Goal: Information Seeking & Learning: Learn about a topic

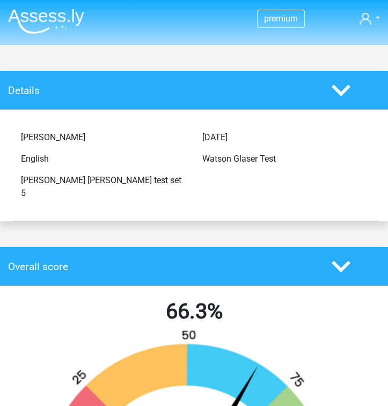
click at [37, 17] on img at bounding box center [46, 21] width 76 height 25
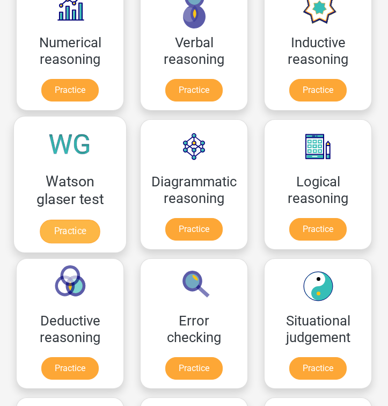
scroll to position [197, 0]
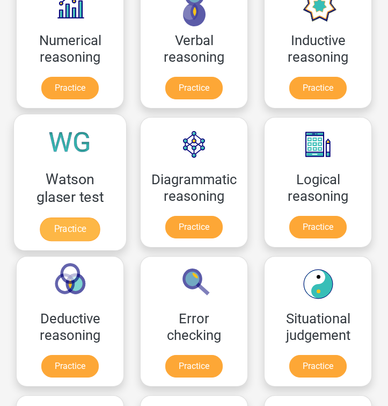
click at [90, 218] on link "Practice" at bounding box center [70, 230] width 60 height 24
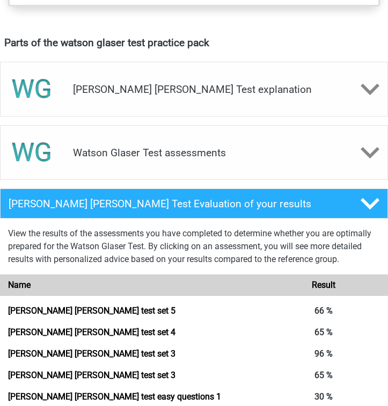
scroll to position [585, 0]
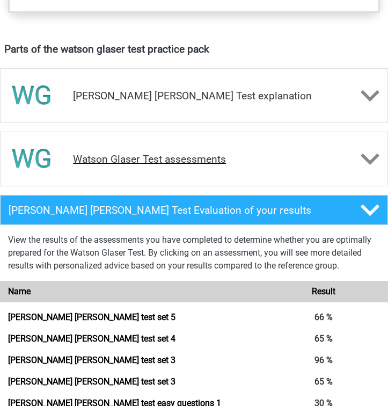
click at [180, 160] on h4 "Watson Glaser Test assessments" at bounding box center [194, 159] width 242 height 12
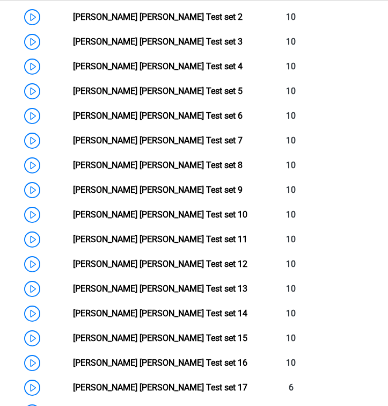
scroll to position [854, 0]
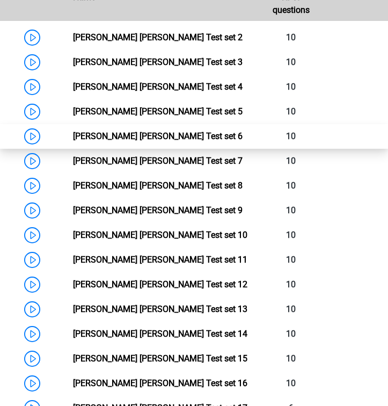
click at [156, 138] on link "Watson Glaser Test set 6" at bounding box center [158, 136] width 170 height 10
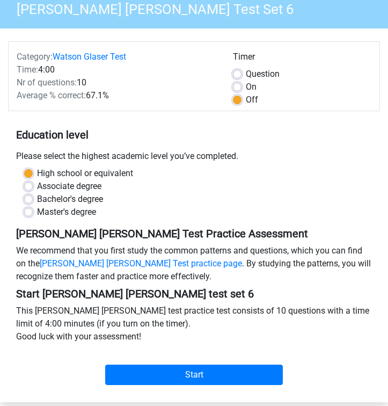
scroll to position [82, 0]
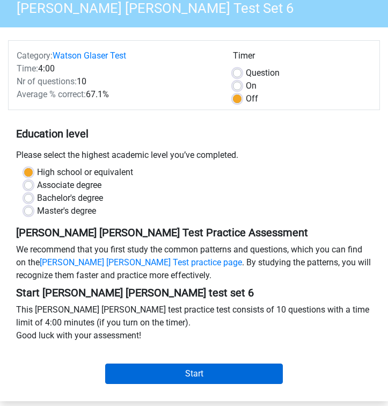
click at [170, 376] on input "Start" at bounding box center [194, 374] width 178 height 20
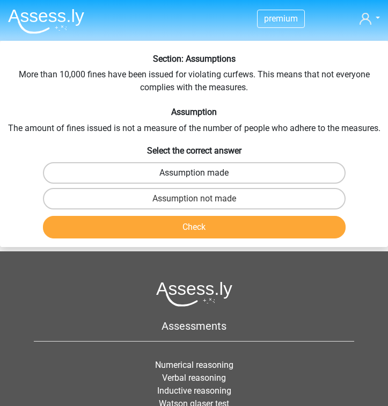
click at [295, 177] on label "Assumption made" at bounding box center [194, 172] width 303 height 21
click at [201, 177] on input "Assumption made" at bounding box center [197, 176] width 7 height 7
radio input "true"
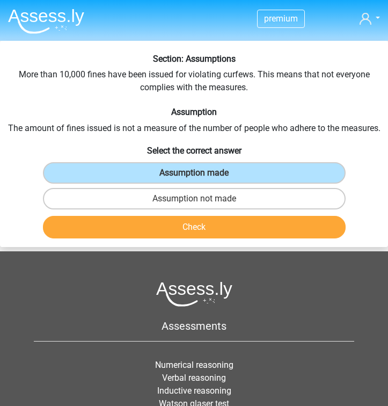
click at [288, 229] on button "Check" at bounding box center [194, 227] width 303 height 23
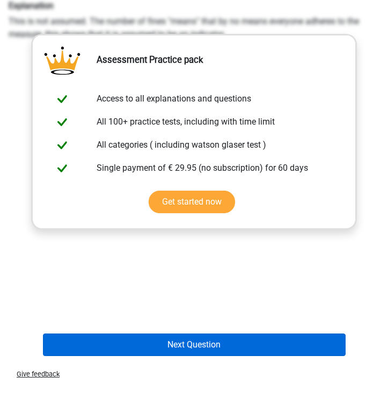
click at [265, 348] on button "Next Question" at bounding box center [194, 345] width 303 height 23
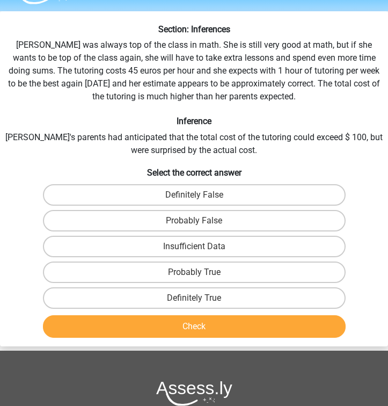
scroll to position [31, 0]
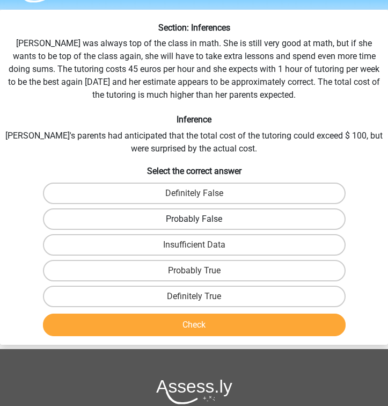
click at [170, 216] on label "Probably False" at bounding box center [194, 218] width 303 height 21
click at [194, 219] on input "Probably False" at bounding box center [197, 222] width 7 height 7
radio input "true"
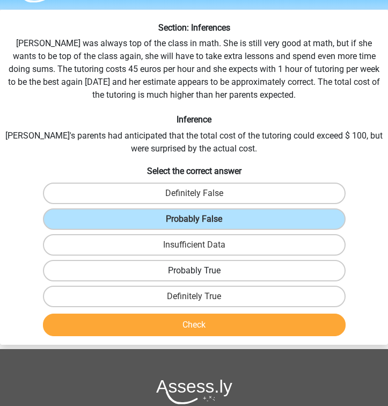
click at [183, 263] on label "Probably True" at bounding box center [194, 270] width 303 height 21
click at [194, 271] on input "Probably True" at bounding box center [197, 274] width 7 height 7
radio input "true"
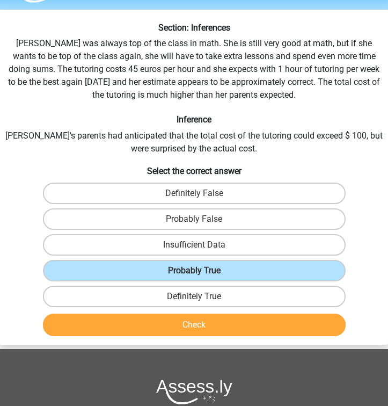
click at [186, 325] on button "Check" at bounding box center [194, 325] width 303 height 23
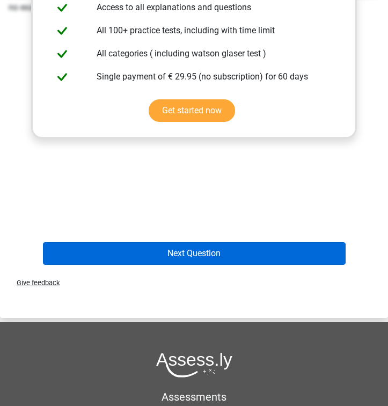
click at [198, 257] on button "Next Question" at bounding box center [194, 253] width 303 height 23
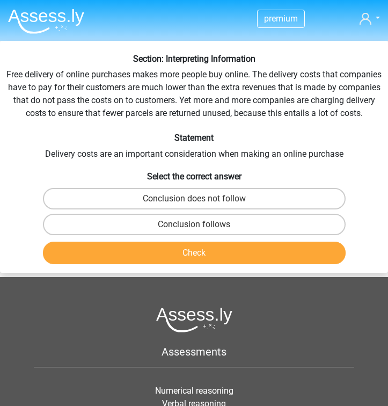
scroll to position [0, 0]
click at [327, 199] on label "Conclusion does not follow" at bounding box center [194, 198] width 303 height 21
click at [201, 199] on input "Conclusion does not follow" at bounding box center [197, 202] width 7 height 7
radio input "true"
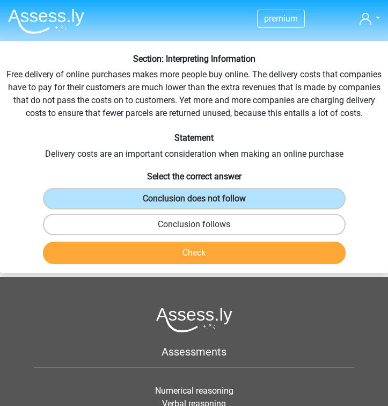
click at [294, 254] on button "Check" at bounding box center [194, 253] width 303 height 23
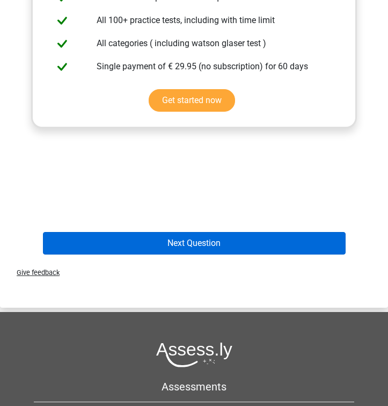
click at [284, 243] on button "Next Question" at bounding box center [194, 243] width 303 height 23
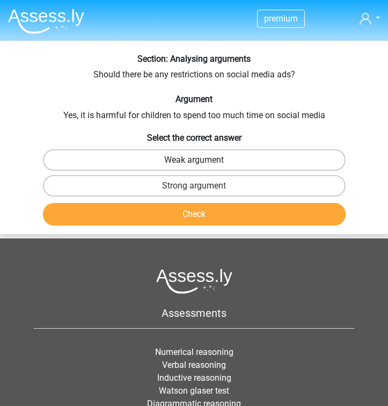
click at [297, 163] on label "Weak argument" at bounding box center [194, 159] width 303 height 21
click at [201, 163] on input "Weak argument" at bounding box center [197, 163] width 7 height 7
radio input "true"
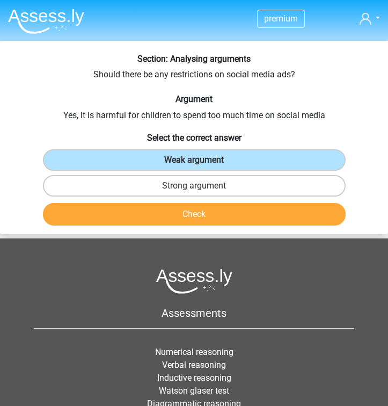
click at [298, 207] on button "Check" at bounding box center [194, 214] width 303 height 23
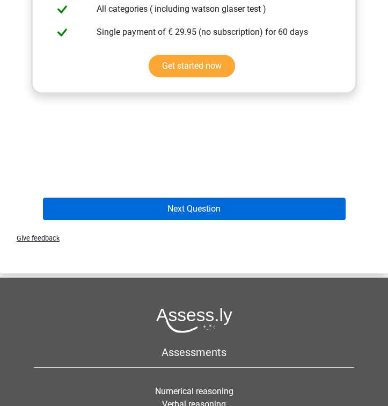
click at [294, 213] on button "Next Question" at bounding box center [194, 209] width 303 height 23
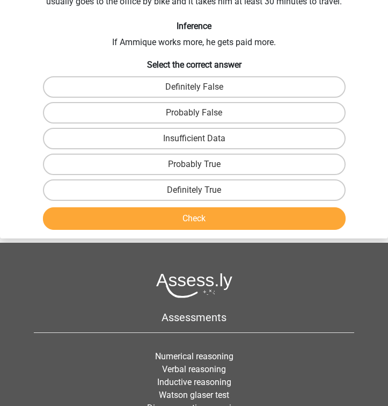
scroll to position [41, 0]
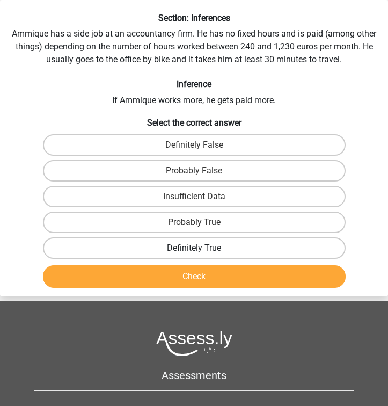
click at [267, 251] on label "Definitely True" at bounding box center [194, 247] width 303 height 21
click at [201, 251] on input "Definitely True" at bounding box center [197, 251] width 7 height 7
radio input "true"
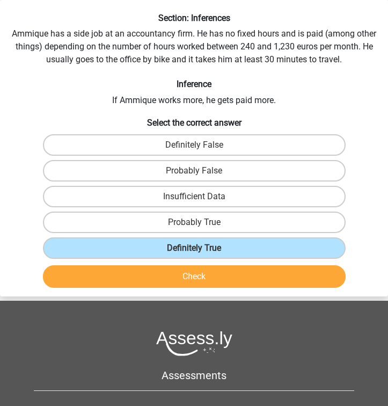
click at [267, 268] on button "Check" at bounding box center [194, 276] width 303 height 23
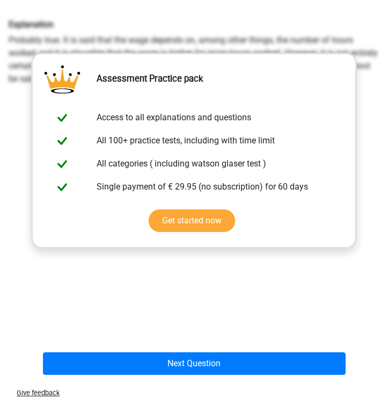
scroll to position [315, 0]
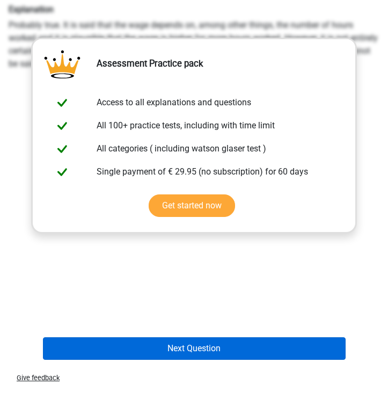
click at [255, 356] on button "Next Question" at bounding box center [194, 348] width 303 height 23
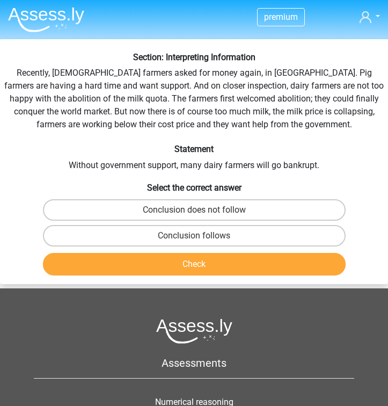
scroll to position [0, 0]
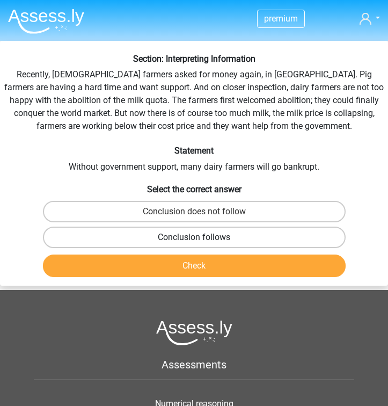
click at [255, 231] on label "Conclusion follows" at bounding box center [194, 237] width 303 height 21
click at [201, 237] on input "Conclusion follows" at bounding box center [197, 240] width 7 height 7
radio input "true"
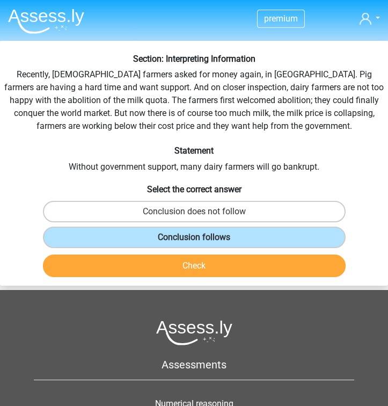
click at [248, 258] on button "Check" at bounding box center [194, 266] width 303 height 23
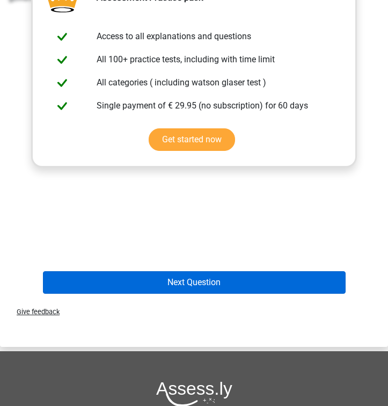
click at [245, 278] on button "Next Question" at bounding box center [194, 282] width 303 height 23
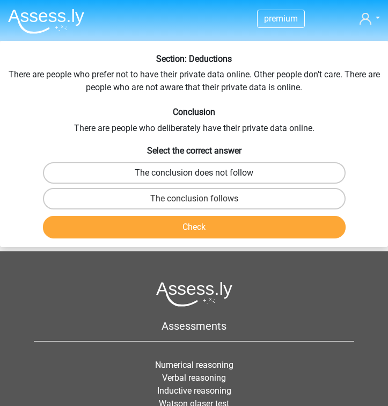
click at [238, 173] on label "The conclusion does not follow" at bounding box center [194, 172] width 303 height 21
click at [201, 173] on input "The conclusion does not follow" at bounding box center [197, 176] width 7 height 7
radio input "true"
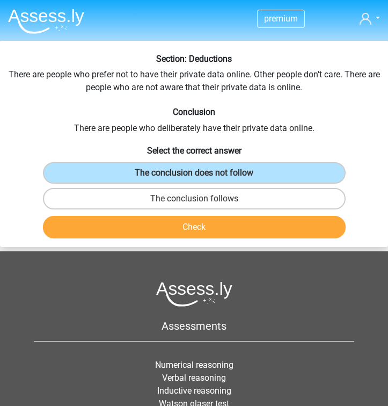
click at [238, 226] on button "Check" at bounding box center [194, 227] width 303 height 23
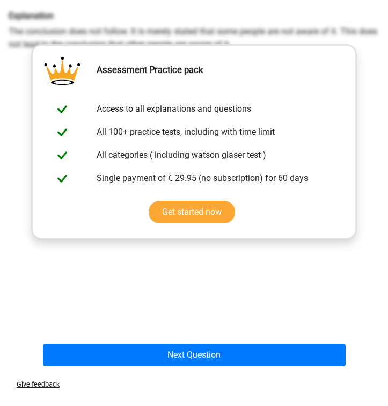
scroll to position [337, 0]
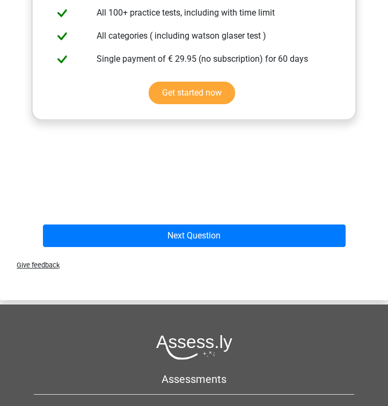
click at [236, 249] on div "Next Question" at bounding box center [194, 238] width 387 height 27
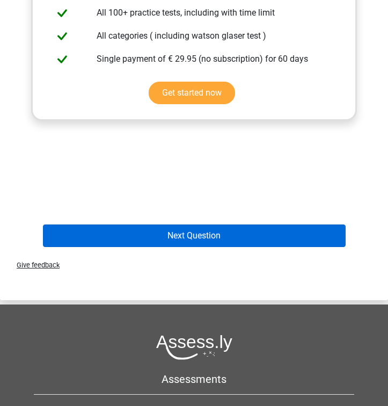
click at [237, 242] on button "Next Question" at bounding box center [194, 236] width 303 height 23
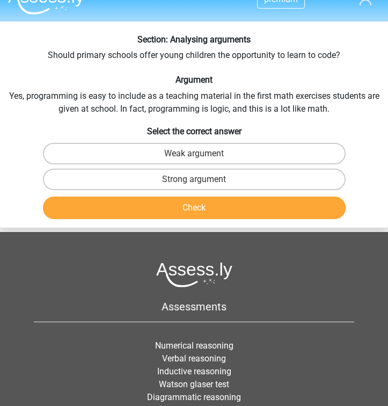
scroll to position [10, 0]
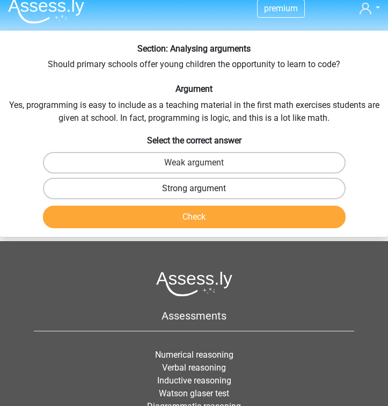
click at [202, 184] on label "Strong argument" at bounding box center [194, 188] width 303 height 21
click at [201, 189] on input "Strong argument" at bounding box center [197, 192] width 7 height 7
radio input "true"
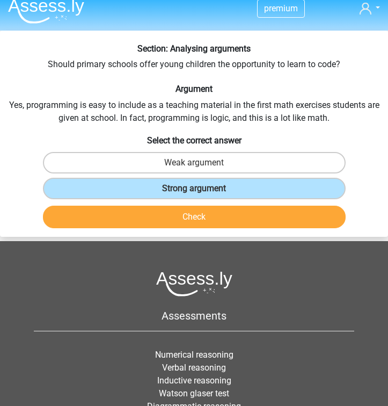
click at [218, 215] on button "Check" at bounding box center [194, 217] width 303 height 23
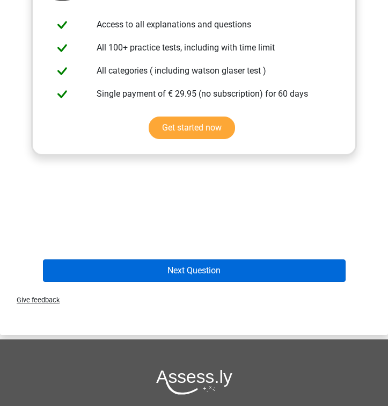
click at [214, 262] on button "Next Question" at bounding box center [194, 270] width 303 height 23
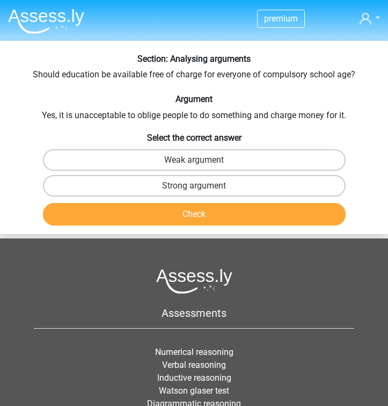
scroll to position [0, 0]
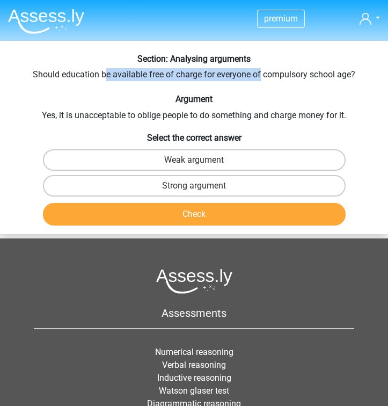
drag, startPoint x: 105, startPoint y: 76, endPoint x: 258, endPoint y: 77, distance: 152.6
click at [258, 76] on div "Section: Analysing arguments Should education be available free of charge for e…" at bounding box center [194, 142] width 388 height 176
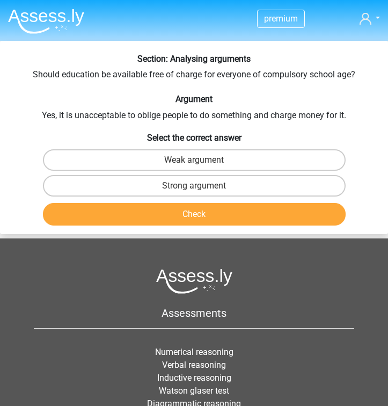
click at [212, 120] on div "Section: Analysing arguments Should education be available free of charge for e…" at bounding box center [194, 142] width 388 height 176
click at [192, 182] on label "Strong argument" at bounding box center [194, 185] width 303 height 21
click at [194, 186] on input "Strong argument" at bounding box center [197, 189] width 7 height 7
radio input "true"
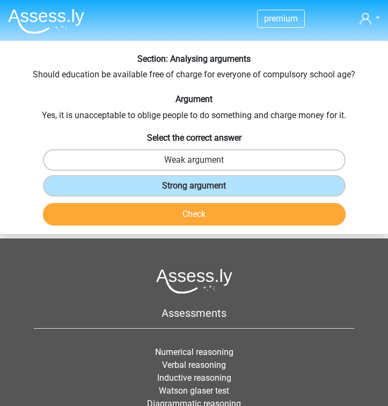
click at [192, 209] on button "Check" at bounding box center [194, 214] width 303 height 23
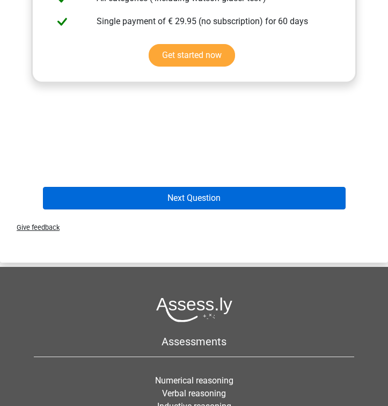
click at [192, 198] on button "Next Question" at bounding box center [194, 198] width 303 height 23
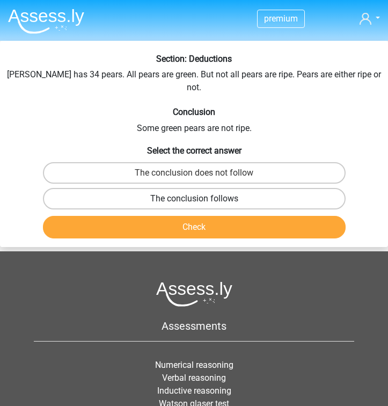
click at [192, 188] on label "The conclusion follows" at bounding box center [194, 198] width 303 height 21
click at [194, 199] on input "The conclusion follows" at bounding box center [197, 202] width 7 height 7
radio input "true"
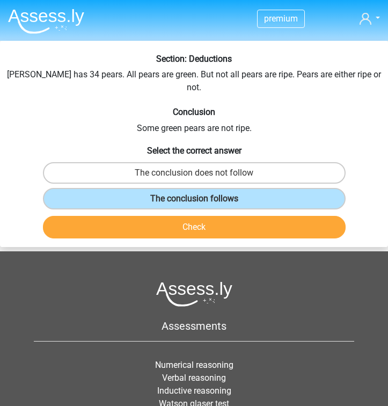
click at [192, 218] on button "Check" at bounding box center [194, 227] width 303 height 23
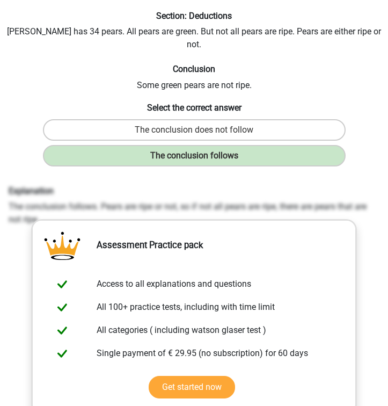
scroll to position [285, 0]
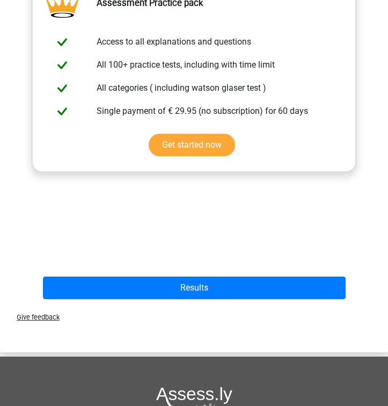
click at [183, 303] on div "Give feedback" at bounding box center [194, 316] width 388 height 27
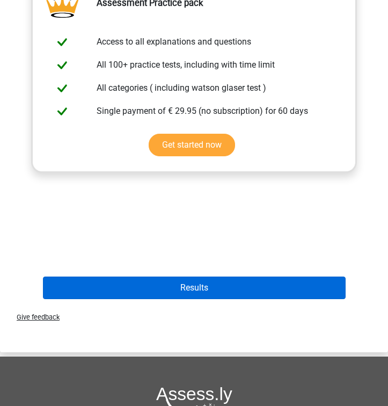
click at [183, 280] on button "Results" at bounding box center [194, 288] width 303 height 23
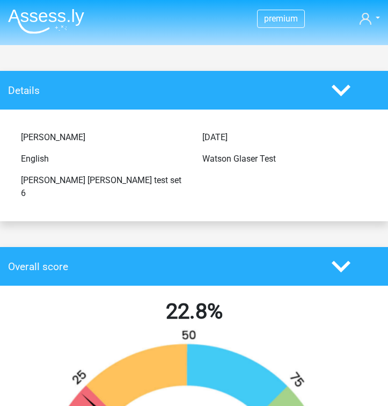
click at [47, 33] on img at bounding box center [46, 21] width 76 height 25
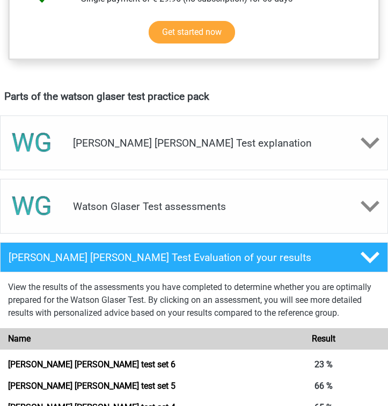
scroll to position [543, 0]
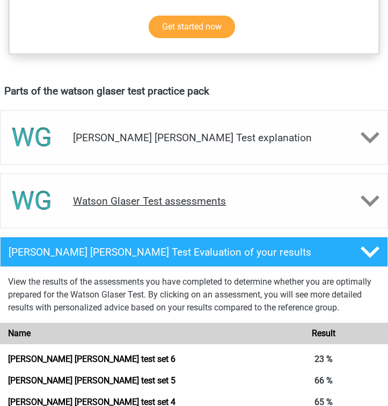
click at [163, 199] on h4 "Watson Glaser Test assessments" at bounding box center [194, 201] width 242 height 12
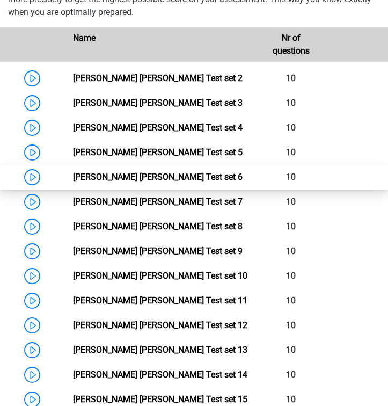
scroll to position [818, 0]
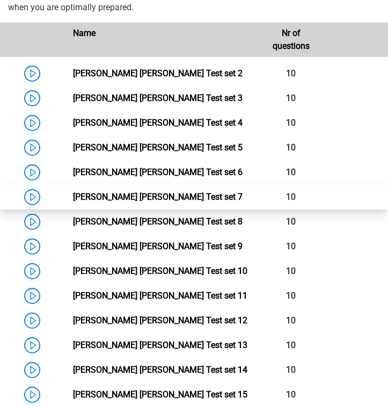
click at [162, 194] on link "Watson Glaser Test set 7" at bounding box center [158, 197] width 170 height 10
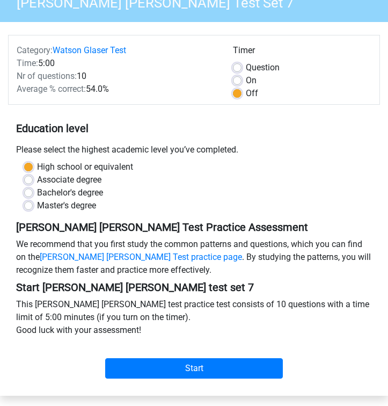
scroll to position [144, 0]
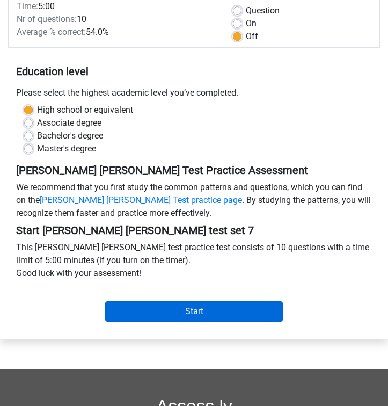
click at [156, 315] on input "Start" at bounding box center [194, 311] width 178 height 20
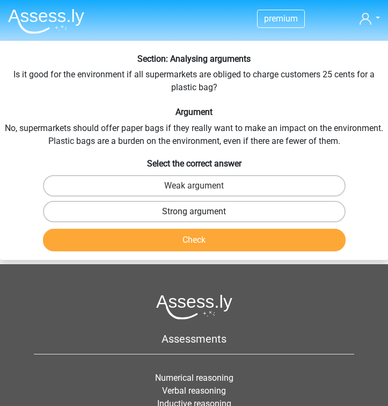
click at [141, 213] on label "Strong argument" at bounding box center [194, 211] width 303 height 21
click at [194, 213] on input "Strong argument" at bounding box center [197, 215] width 7 height 7
radio input "true"
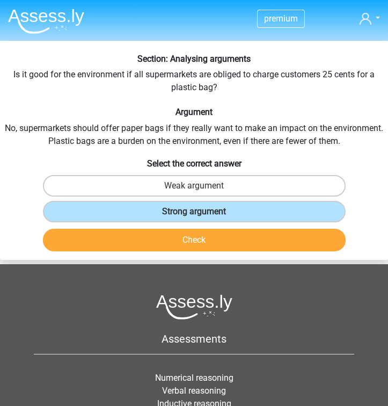
click at [141, 238] on button "Check" at bounding box center [194, 240] width 303 height 23
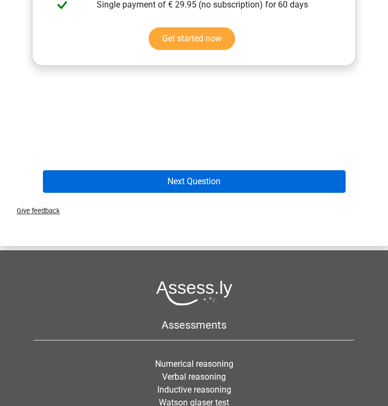
click at [321, 182] on button "Next Question" at bounding box center [194, 181] width 303 height 23
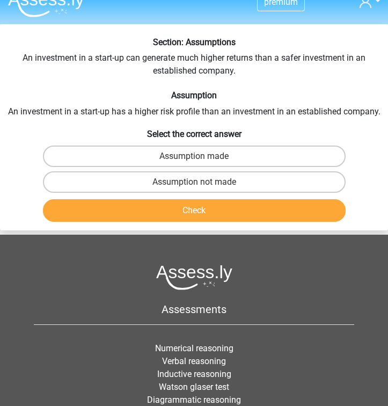
scroll to position [13, 0]
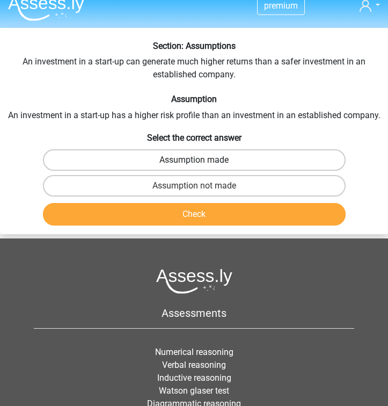
click at [282, 161] on label "Assumption made" at bounding box center [194, 159] width 303 height 21
click at [201, 161] on input "Assumption made" at bounding box center [197, 163] width 7 height 7
radio input "true"
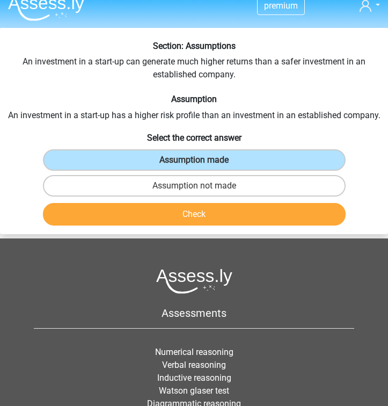
click at [286, 207] on button "Check" at bounding box center [194, 214] width 303 height 23
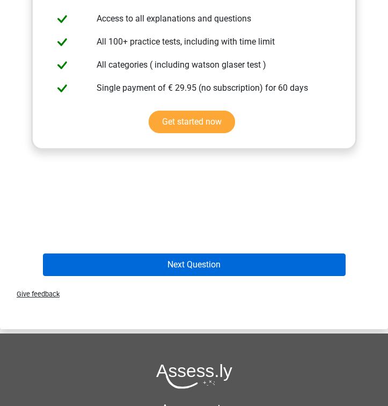
click at [257, 261] on button "Next Question" at bounding box center [194, 265] width 303 height 23
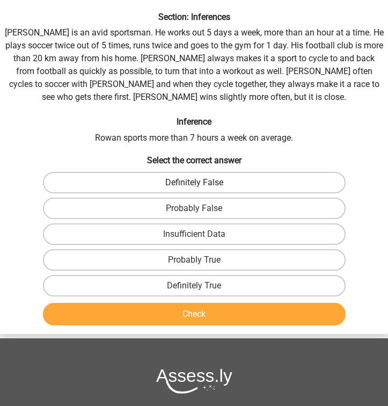
scroll to position [41, 0]
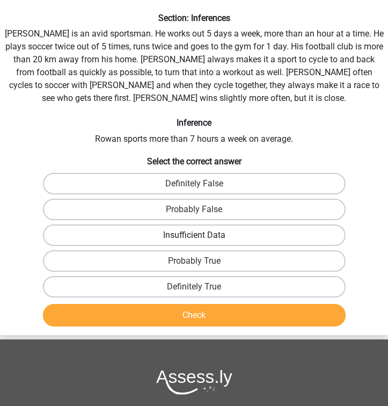
click at [229, 235] on label "Insufficient Data" at bounding box center [194, 235] width 303 height 21
click at [201, 235] on input "Insufficient Data" at bounding box center [197, 238] width 7 height 7
radio input "true"
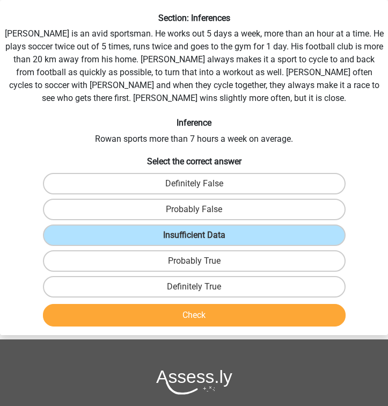
click at [209, 309] on button "Check" at bounding box center [194, 315] width 303 height 23
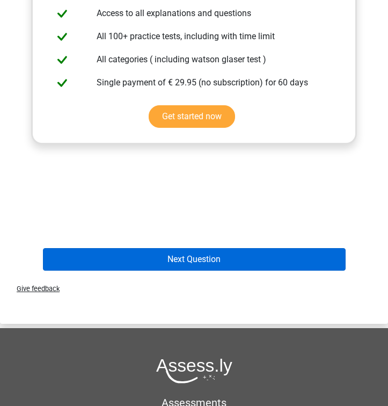
click at [215, 269] on button "Next Question" at bounding box center [194, 259] width 303 height 23
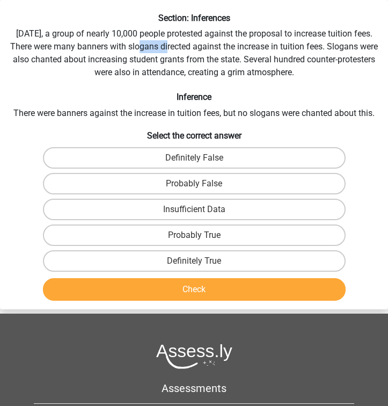
drag, startPoint x: 136, startPoint y: 48, endPoint x: 161, endPoint y: 51, distance: 24.9
click at [161, 51] on div "Section: Inferences Last Saturday, a group of nearly 10,000 people protested ag…" at bounding box center [194, 159] width 388 height 292
click at [158, 182] on label "Probably False" at bounding box center [194, 183] width 303 height 21
click at [194, 184] on input "Probably False" at bounding box center [197, 187] width 7 height 7
radio input "true"
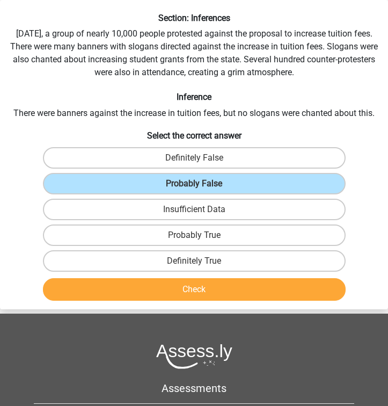
click at [227, 58] on div "Section: Inferences Last Saturday, a group of nearly 10,000 people protested ag…" at bounding box center [194, 159] width 388 height 292
click at [208, 156] on label "Definitely False" at bounding box center [194, 157] width 303 height 21
click at [201, 158] on input "Definitely False" at bounding box center [197, 161] width 7 height 7
radio input "true"
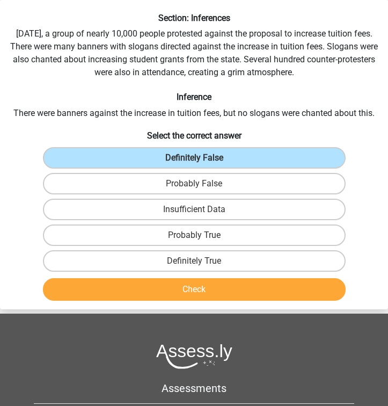
click at [179, 292] on button "Check" at bounding box center [194, 289] width 303 height 23
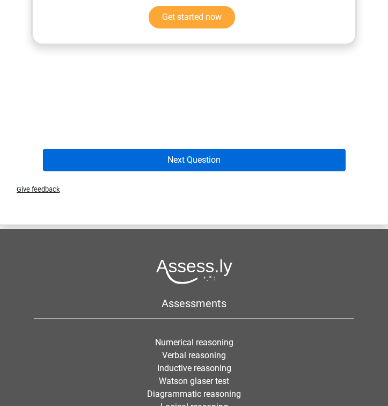
click at [205, 163] on button "Next Question" at bounding box center [194, 160] width 303 height 23
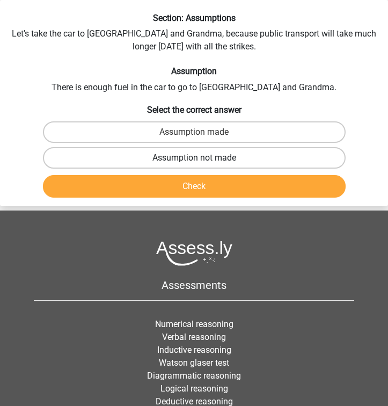
click at [205, 155] on label "Assumption not made" at bounding box center [194, 157] width 303 height 21
click at [201, 158] on input "Assumption not made" at bounding box center [197, 161] width 7 height 7
radio input "true"
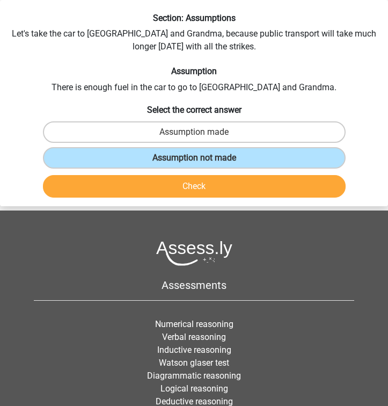
click at [205, 183] on button "Check" at bounding box center [194, 186] width 303 height 23
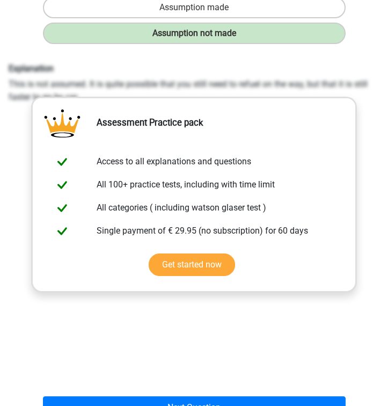
scroll to position [234, 0]
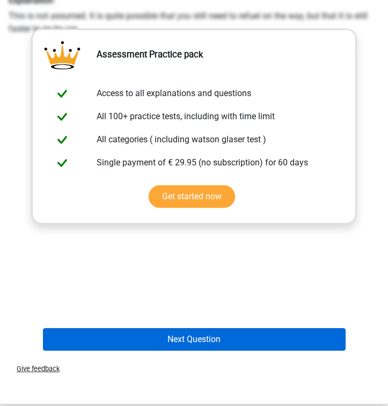
click at [199, 336] on button "Next Question" at bounding box center [194, 339] width 303 height 23
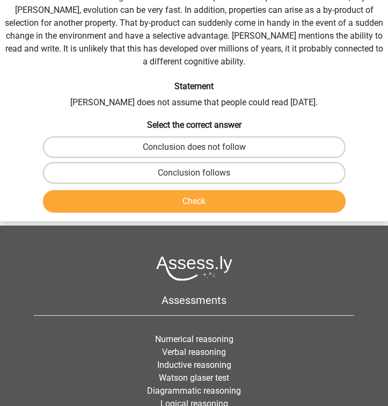
scroll to position [41, 0]
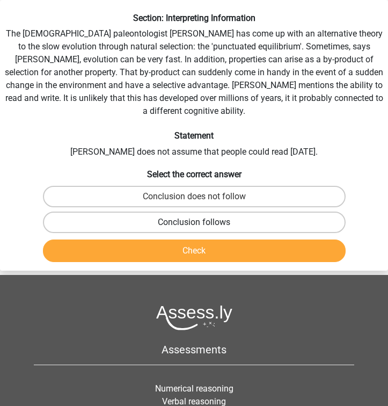
click at [142, 212] on label "Conclusion follows" at bounding box center [194, 222] width 303 height 21
click at [194, 222] on input "Conclusion follows" at bounding box center [197, 225] width 7 height 7
radio input "true"
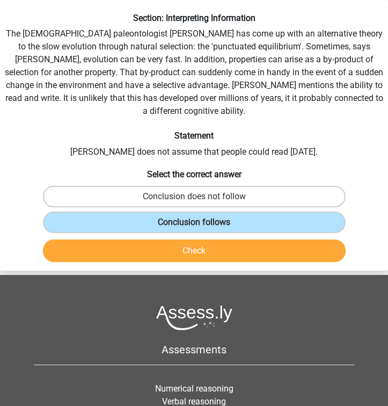
click at [143, 240] on button "Check" at bounding box center [194, 251] width 303 height 23
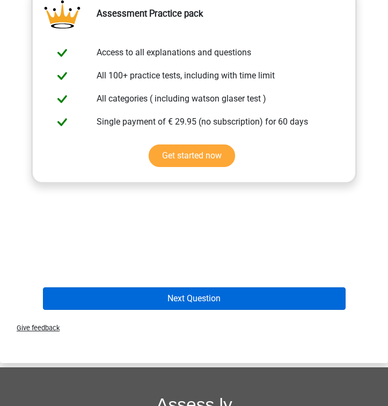
click at [136, 287] on button "Next Question" at bounding box center [194, 298] width 303 height 23
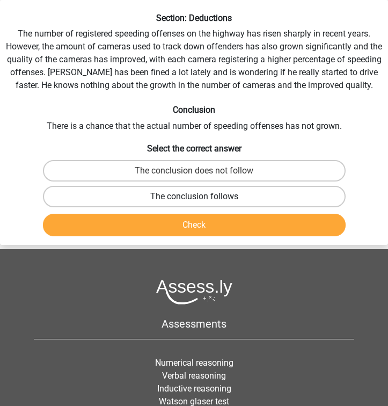
click at [158, 202] on label "The conclusion follows" at bounding box center [194, 196] width 303 height 21
click at [194, 202] on input "The conclusion follows" at bounding box center [197, 200] width 7 height 7
radio input "true"
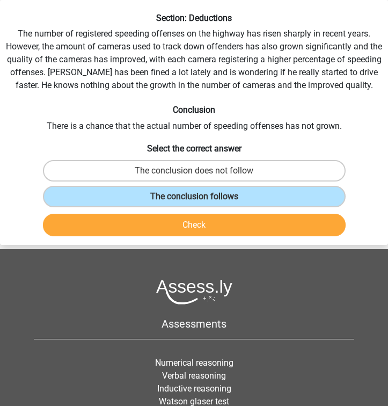
click at [148, 222] on button "Check" at bounding box center [194, 225] width 303 height 23
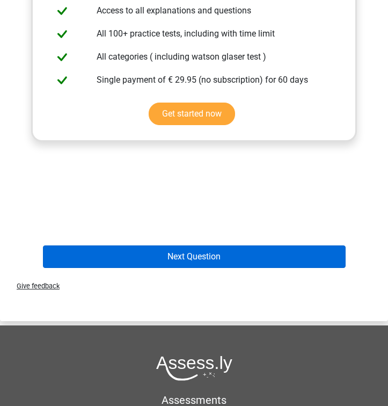
click at [144, 260] on button "Next Question" at bounding box center [194, 256] width 303 height 23
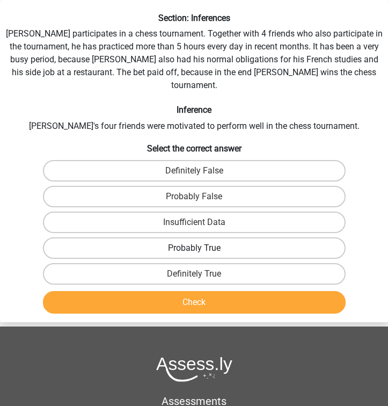
click at [184, 237] on label "Probably True" at bounding box center [194, 247] width 303 height 21
click at [194, 248] on input "Probably True" at bounding box center [197, 251] width 7 height 7
radio input "true"
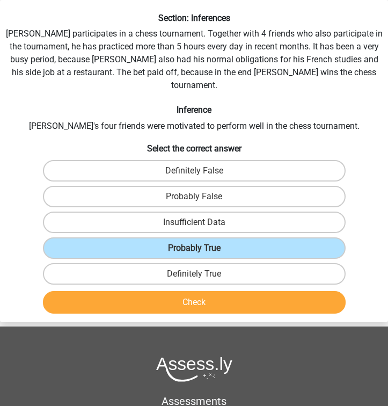
click at [193, 291] on button "Check" at bounding box center [194, 302] width 303 height 23
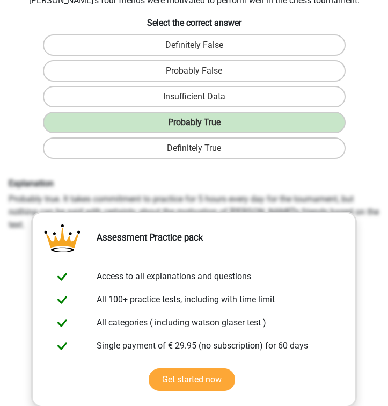
scroll to position [326, 0]
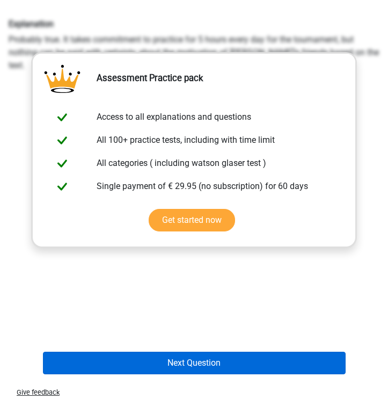
click at [185, 352] on button "Next Question" at bounding box center [194, 363] width 303 height 23
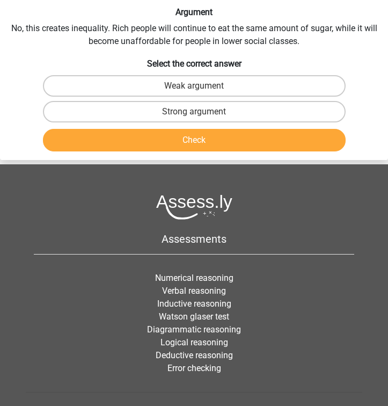
scroll to position [41, 0]
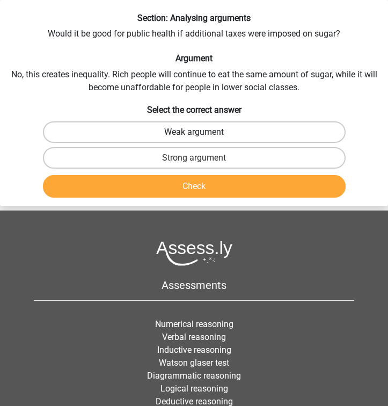
click at [271, 133] on label "Weak argument" at bounding box center [194, 131] width 303 height 21
click at [201, 133] on input "Weak argument" at bounding box center [197, 135] width 7 height 7
radio input "true"
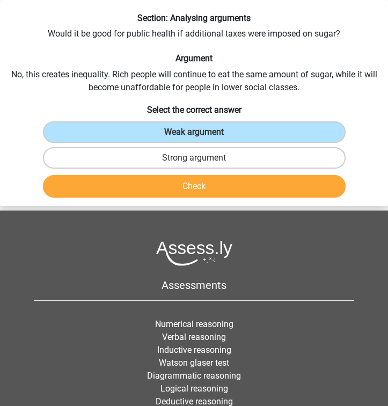
click at [248, 193] on button "Check" at bounding box center [194, 186] width 303 height 23
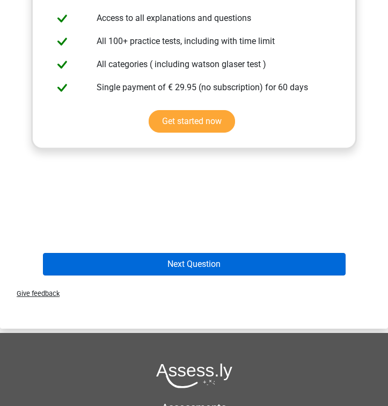
click at [219, 262] on button "Next Question" at bounding box center [194, 264] width 303 height 23
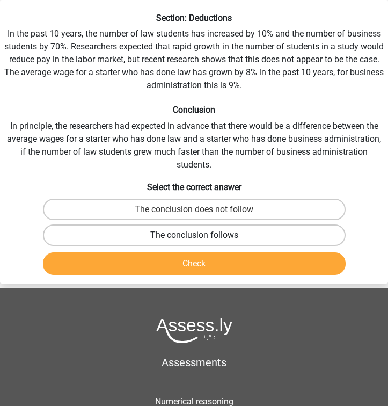
click at [203, 235] on label "The conclusion follows" at bounding box center [194, 235] width 303 height 21
click at [201, 235] on input "The conclusion follows" at bounding box center [197, 238] width 7 height 7
radio input "true"
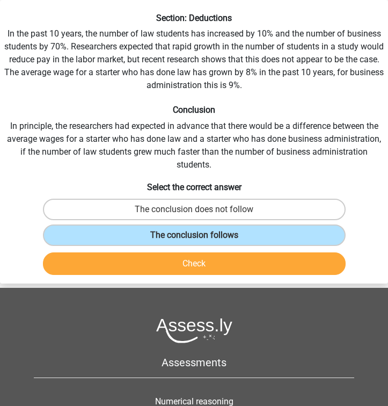
click at [204, 257] on button "Check" at bounding box center [194, 263] width 303 height 23
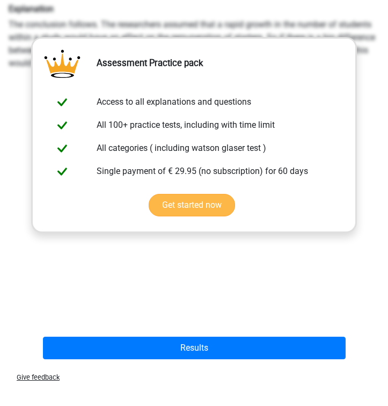
scroll to position [404, 0]
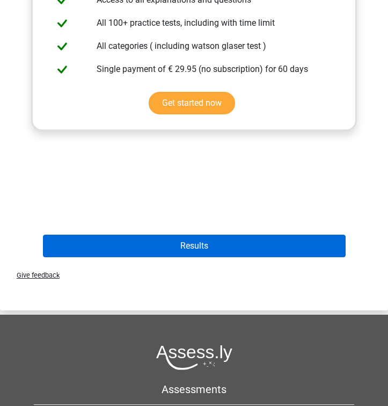
click at [211, 251] on button "Results" at bounding box center [194, 246] width 303 height 23
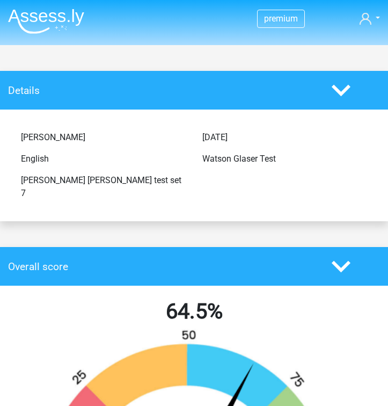
click at [63, 26] on img at bounding box center [46, 21] width 76 height 25
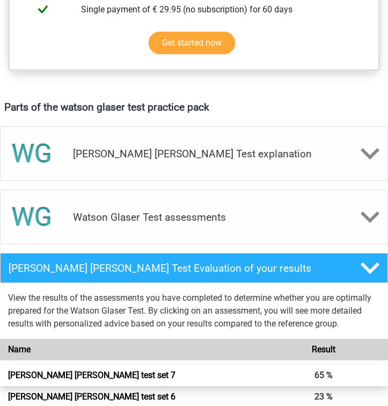
scroll to position [522, 0]
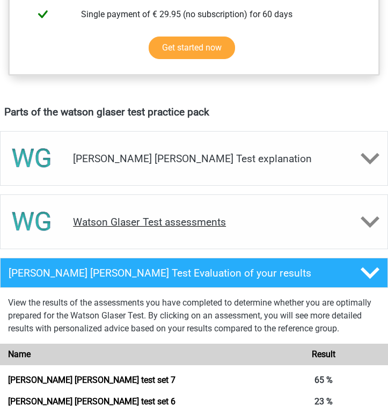
click at [283, 224] on h4 "Watson Glaser Test assessments" at bounding box center [194, 222] width 242 height 12
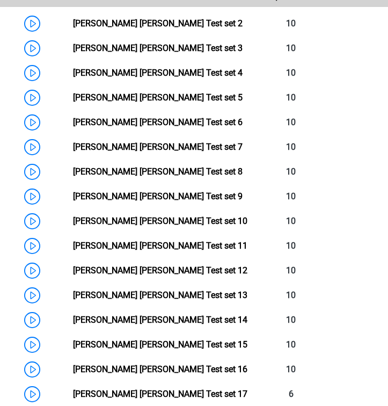
scroll to position [871, 0]
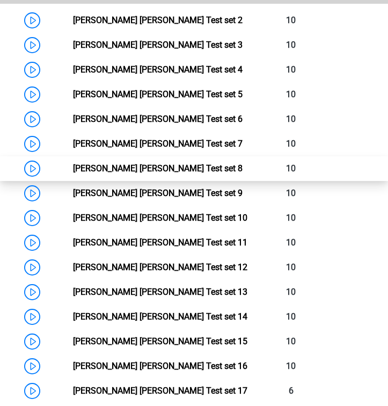
click at [237, 168] on link "[PERSON_NAME] [PERSON_NAME] Test set 8" at bounding box center [158, 168] width 170 height 10
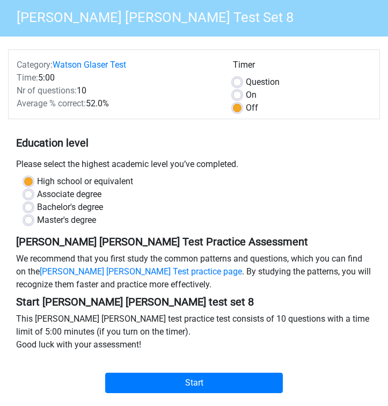
scroll to position [84, 0]
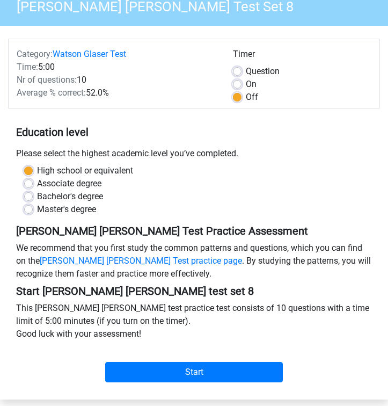
click at [37, 183] on label "Associate degree" at bounding box center [69, 183] width 64 height 13
click at [32, 183] on input "Associate degree" at bounding box center [28, 182] width 9 height 11
radio input "true"
click at [37, 195] on label "Bachelor's degree" at bounding box center [70, 196] width 66 height 13
click at [28, 195] on input "Bachelor's degree" at bounding box center [28, 195] width 9 height 11
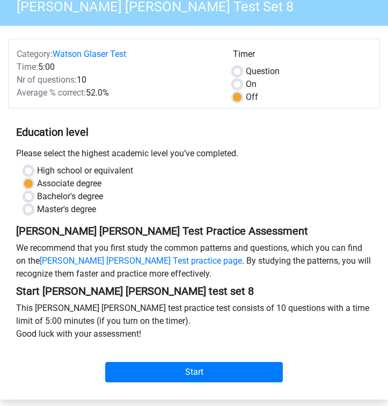
radio input "true"
click at [37, 169] on label "High school or equivalent" at bounding box center [85, 170] width 96 height 13
click at [25, 169] on input "High school or equivalent" at bounding box center [28, 169] width 9 height 11
radio input "true"
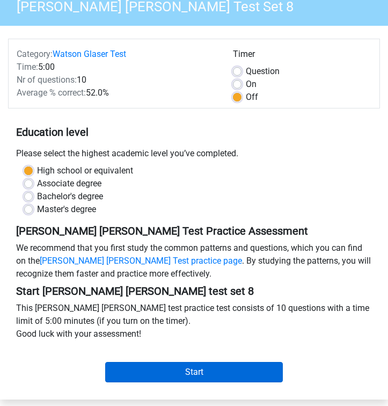
click at [150, 372] on input "Start" at bounding box center [194, 372] width 178 height 20
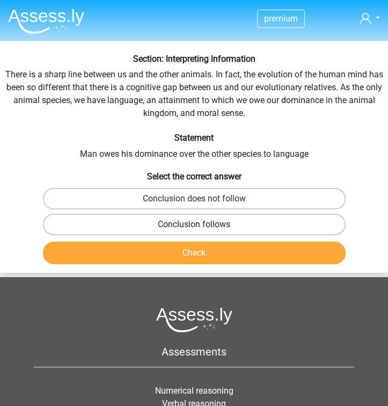
click at [194, 219] on label "Conclusion follows" at bounding box center [194, 224] width 303 height 21
click at [194, 225] on input "Conclusion follows" at bounding box center [197, 228] width 7 height 7
radio input "true"
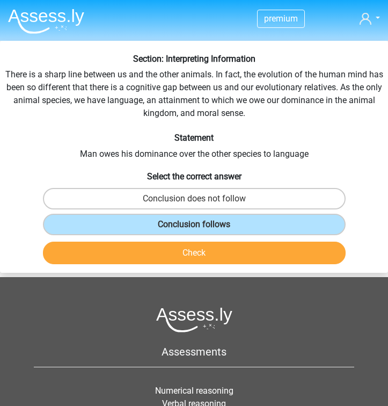
click at [189, 249] on button "Check" at bounding box center [194, 253] width 303 height 23
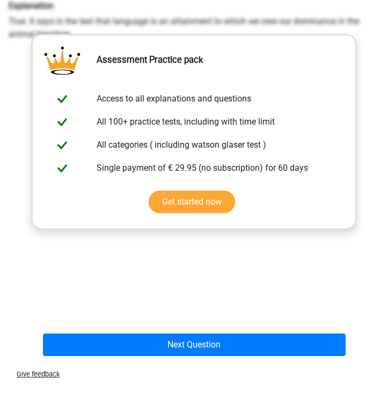
scroll to position [267, 0]
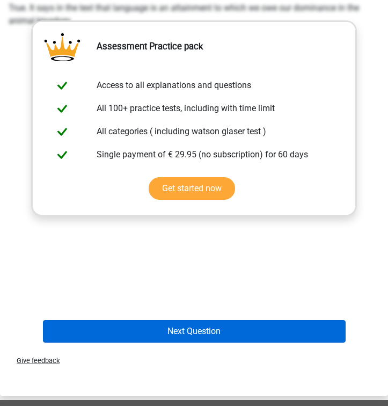
click at [160, 338] on button "Next Question" at bounding box center [194, 331] width 303 height 23
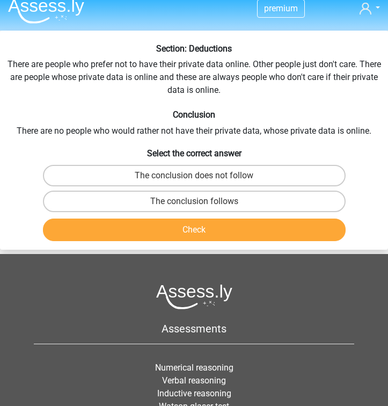
scroll to position [7, 0]
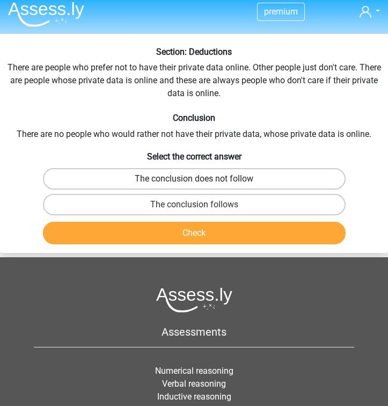
click at [217, 175] on label "The conclusion does not follow" at bounding box center [194, 178] width 303 height 21
click at [201, 179] on input "The conclusion does not follow" at bounding box center [197, 182] width 7 height 7
radio input "true"
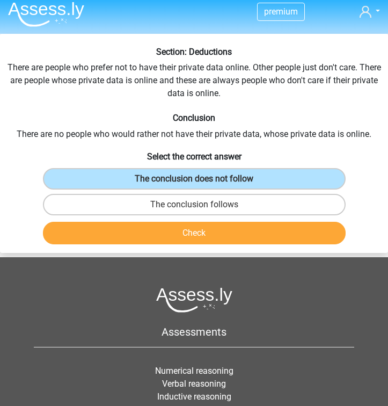
click at [221, 238] on button "Check" at bounding box center [194, 233] width 303 height 23
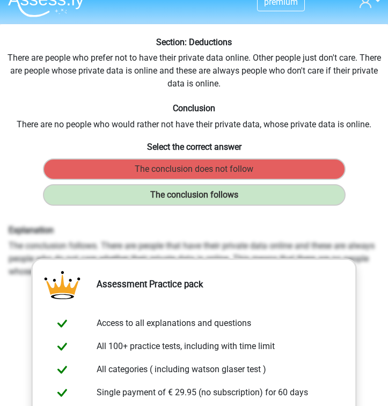
scroll to position [15, 0]
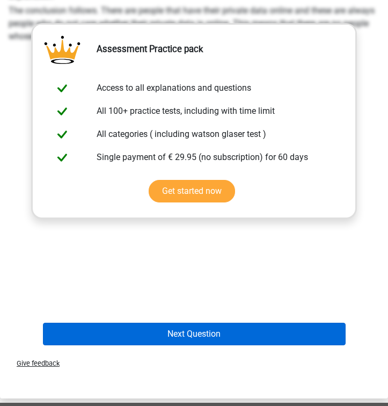
click at [172, 343] on button "Next Question" at bounding box center [194, 334] width 303 height 23
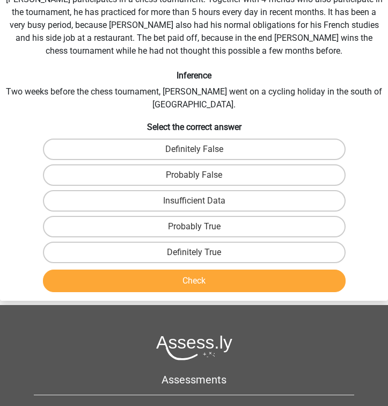
scroll to position [41, 0]
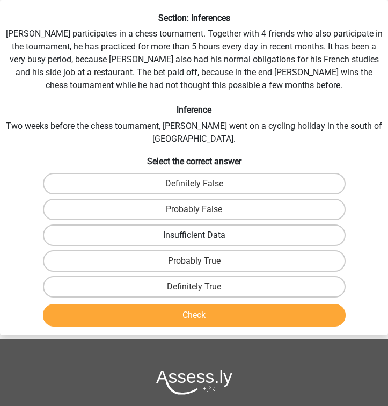
click at [232, 225] on label "Insufficient Data" at bounding box center [194, 235] width 303 height 21
click at [201, 235] on input "Insufficient Data" at bounding box center [197, 238] width 7 height 7
radio input "true"
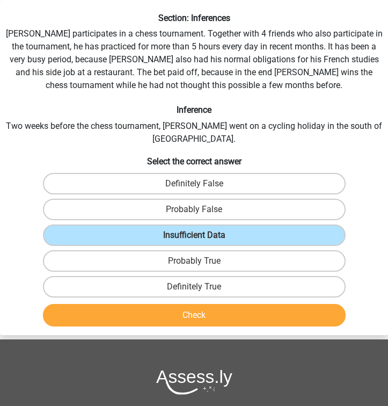
click at [182, 305] on button "Check" at bounding box center [194, 315] width 303 height 23
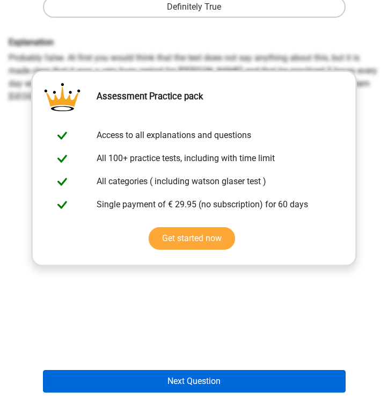
click at [161, 370] on button "Next Question" at bounding box center [194, 381] width 303 height 23
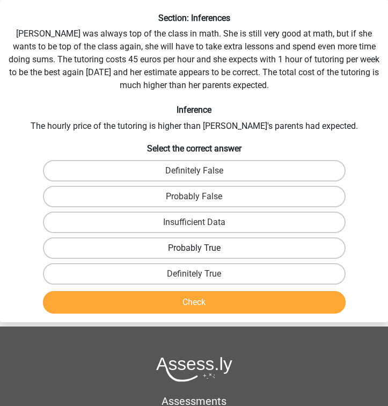
click at [225, 244] on label "Probably True" at bounding box center [194, 247] width 303 height 21
click at [201, 248] on input "Probably True" at bounding box center [197, 251] width 7 height 7
radio input "true"
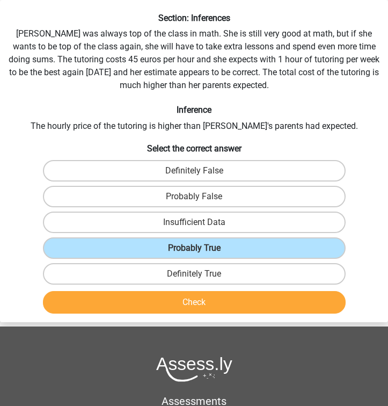
click at [186, 303] on button "Check" at bounding box center [194, 302] width 303 height 23
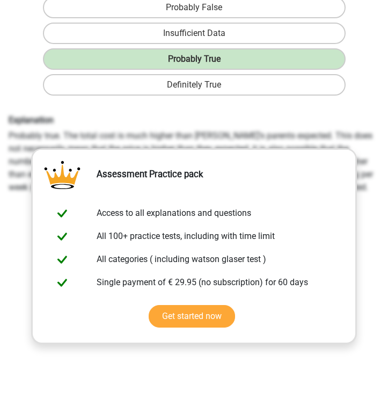
scroll to position [310, 0]
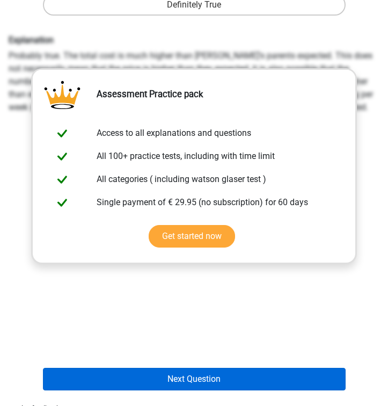
click at [151, 384] on button "Next Question" at bounding box center [194, 379] width 303 height 23
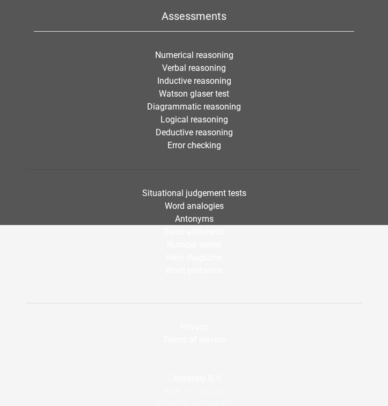
scroll to position [41, 0]
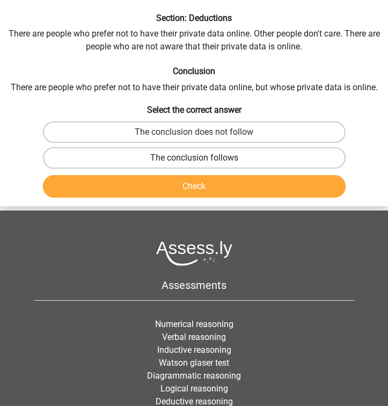
click at [218, 158] on label "The conclusion follows" at bounding box center [194, 157] width 303 height 21
click at [201, 158] on input "The conclusion follows" at bounding box center [197, 161] width 7 height 7
radio input "true"
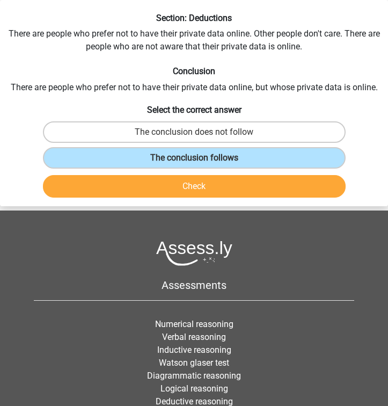
click at [206, 179] on button "Check" at bounding box center [194, 186] width 303 height 23
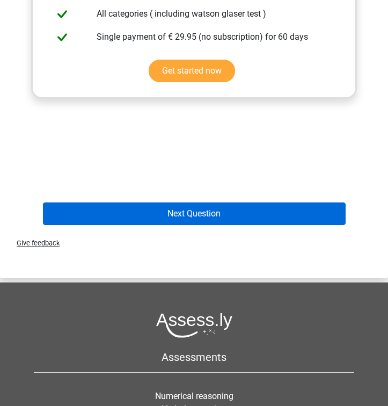
click at [185, 215] on button "Next Question" at bounding box center [194, 213] width 303 height 23
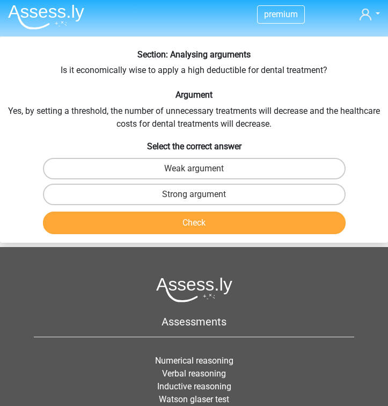
scroll to position [0, 0]
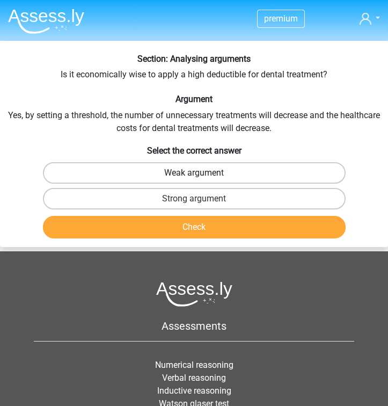
click at [191, 172] on label "Weak argument" at bounding box center [194, 172] width 303 height 21
click at [194, 173] on input "Weak argument" at bounding box center [197, 176] width 7 height 7
radio input "true"
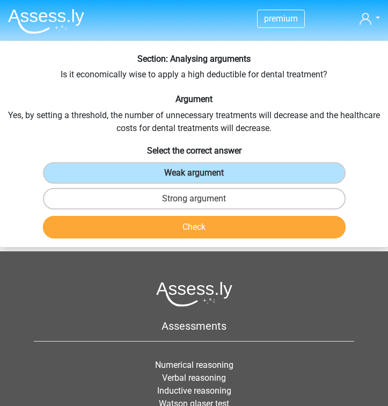
click at [216, 235] on button "Check" at bounding box center [194, 227] width 303 height 23
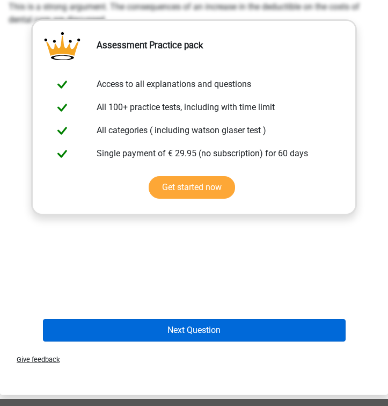
click at [187, 334] on button "Next Question" at bounding box center [194, 330] width 303 height 23
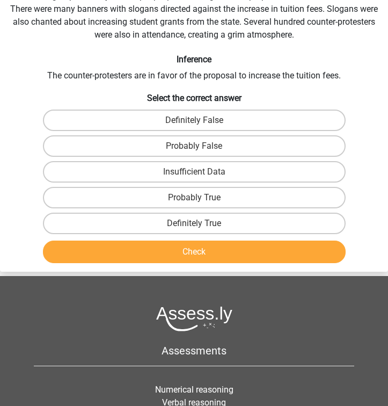
scroll to position [41, 0]
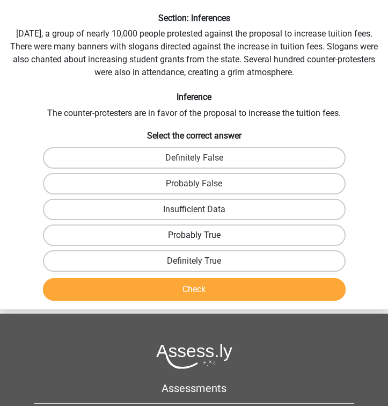
click at [237, 232] on label "Probably True" at bounding box center [194, 235] width 303 height 21
click at [201, 235] on input "Probably True" at bounding box center [197, 238] width 7 height 7
radio input "true"
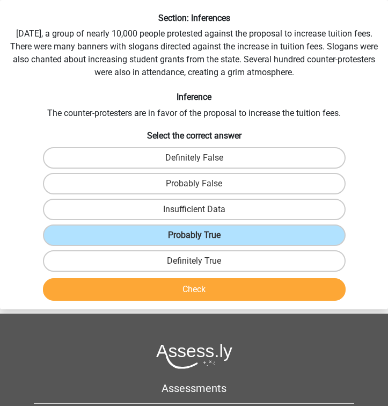
click at [210, 288] on button "Check" at bounding box center [194, 289] width 303 height 23
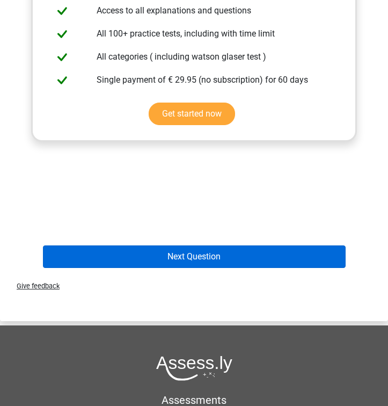
click at [212, 258] on button "Next Question" at bounding box center [194, 256] width 303 height 23
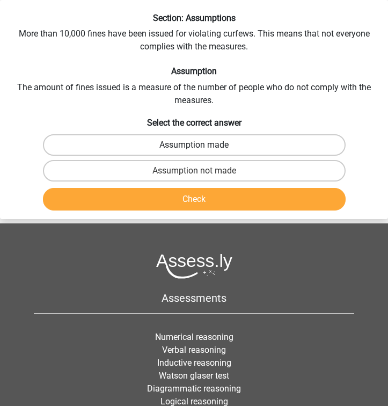
click at [233, 149] on label "Assumption made" at bounding box center [194, 144] width 303 height 21
click at [201, 149] on input "Assumption made" at bounding box center [197, 148] width 7 height 7
radio input "true"
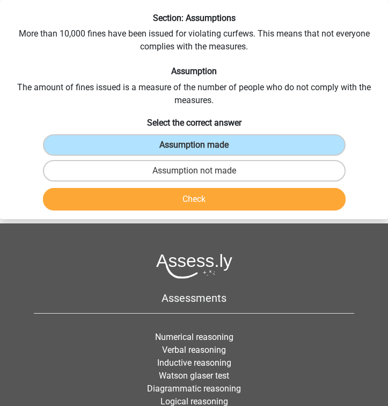
click at [221, 202] on button "Check" at bounding box center [194, 199] width 303 height 23
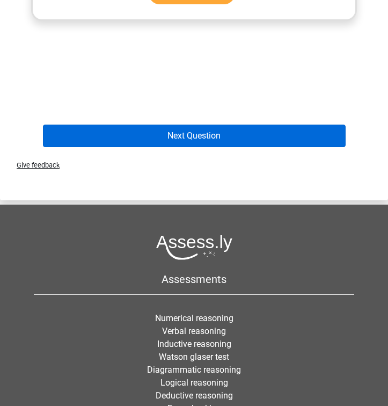
click at [237, 133] on button "Next Question" at bounding box center [194, 136] width 303 height 23
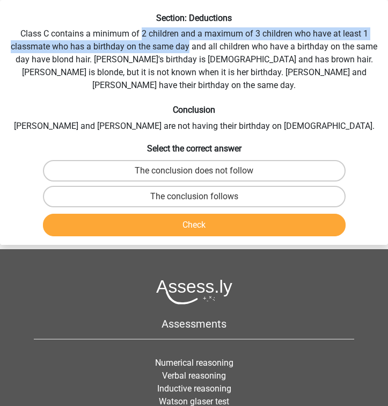
drag, startPoint x: 141, startPoint y: 33, endPoint x: 189, endPoint y: 45, distance: 49.8
click at [189, 45] on div "Section: Deductions Class C contains a minimum of 2 children and a maximum of 3…" at bounding box center [194, 127] width 388 height 228
click at [223, 186] on label "The conclusion follows" at bounding box center [194, 196] width 303 height 21
click at [201, 197] on input "The conclusion follows" at bounding box center [197, 200] width 7 height 7
radio input "true"
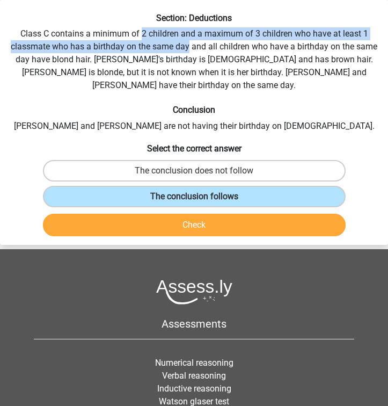
click at [214, 214] on button "Check" at bounding box center [194, 225] width 303 height 23
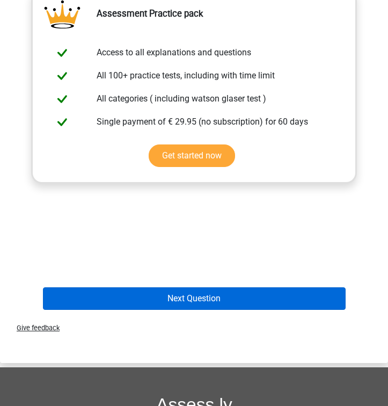
click at [189, 287] on button "Next Question" at bounding box center [194, 298] width 303 height 23
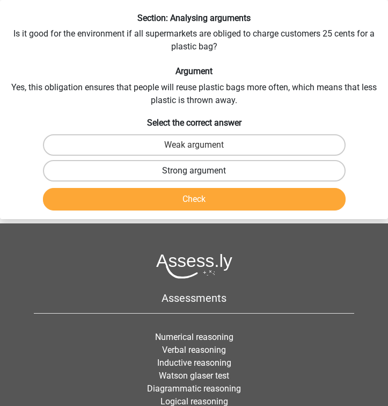
click at [234, 168] on label "Strong argument" at bounding box center [194, 170] width 303 height 21
click at [201, 171] on input "Strong argument" at bounding box center [197, 174] width 7 height 7
radio input "true"
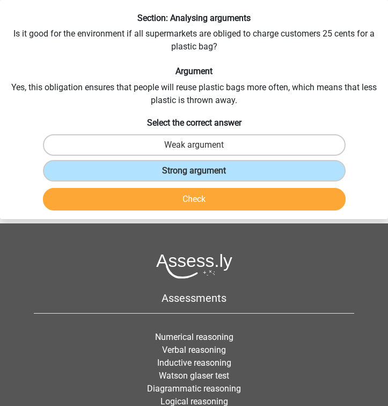
click at [233, 198] on button "Check" at bounding box center [194, 199] width 303 height 23
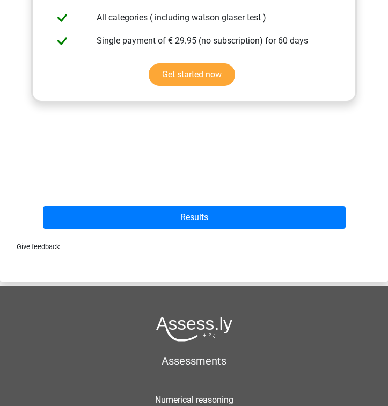
scroll to position [452, 0]
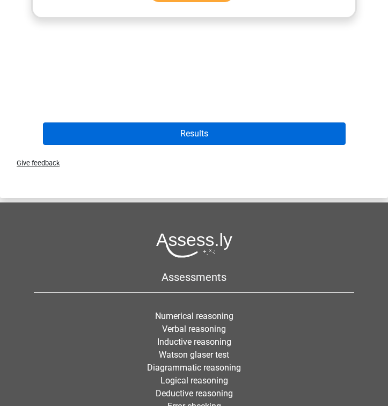
click at [271, 132] on button "Results" at bounding box center [194, 133] width 303 height 23
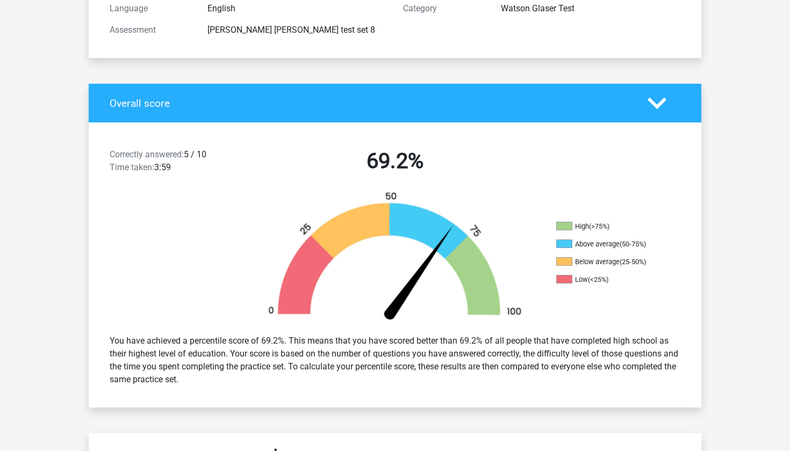
scroll to position [155, 0]
